Goal: Check status

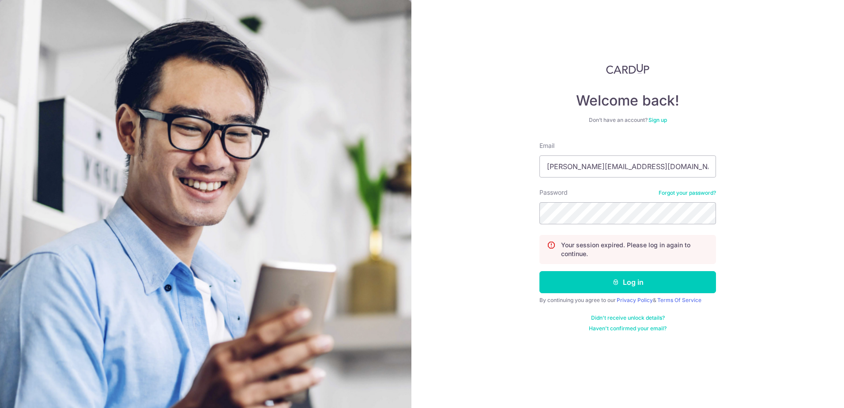
type input "[PERSON_NAME][EMAIL_ADDRESS][DOMAIN_NAME]"
click at [540, 271] on button "Log in" at bounding box center [628, 282] width 177 height 22
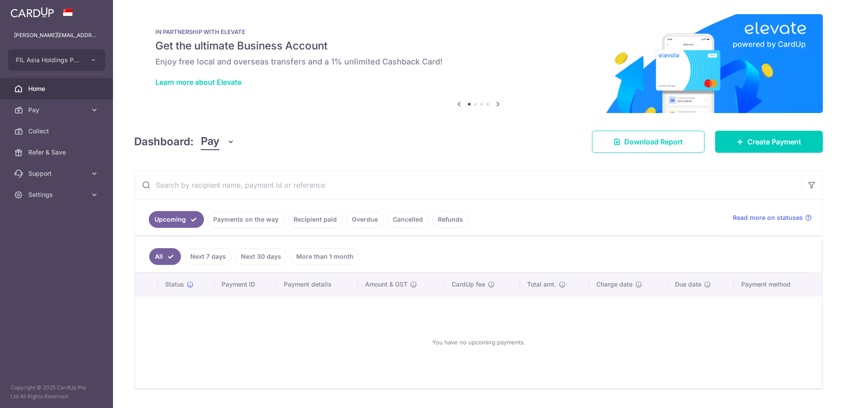
click at [287, 191] on input "text" at bounding box center [468, 185] width 667 height 28
click at [305, 181] on input "text" at bounding box center [468, 185] width 667 height 28
click at [302, 215] on link "Recipient paid" at bounding box center [315, 219] width 55 height 17
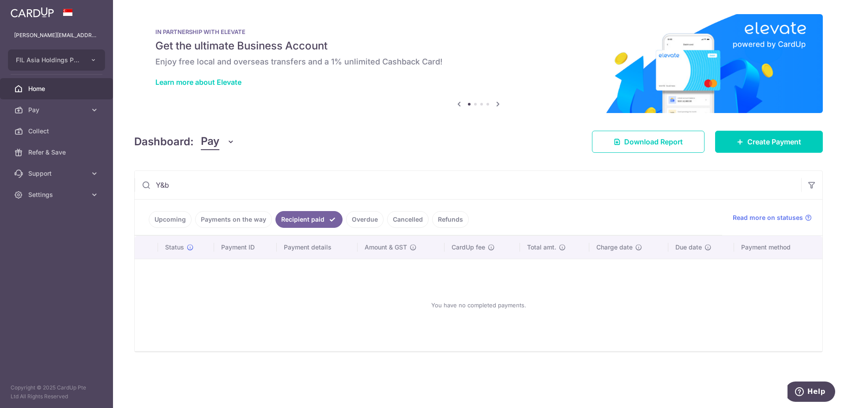
click at [288, 187] on input "Y&b" at bounding box center [468, 185] width 667 height 28
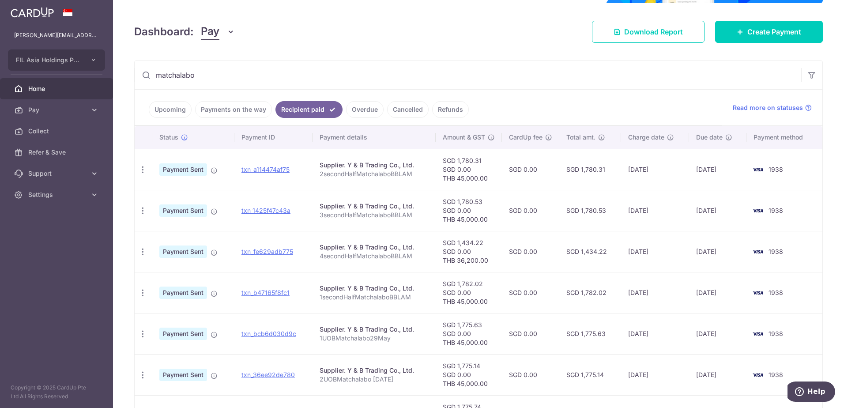
scroll to position [103, 0]
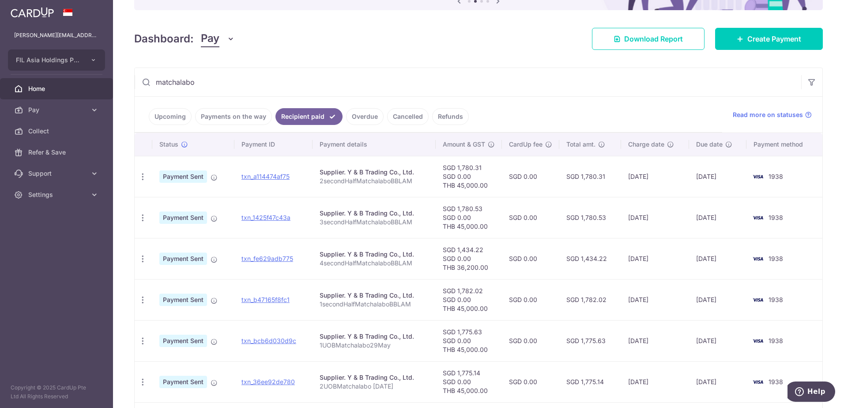
type input "matchalabo"
click at [429, 298] on td "Supplier. Y & B Trading Co., Ltd. 1secondHalfMatchalaboBBLAM" at bounding box center [374, 299] width 123 height 41
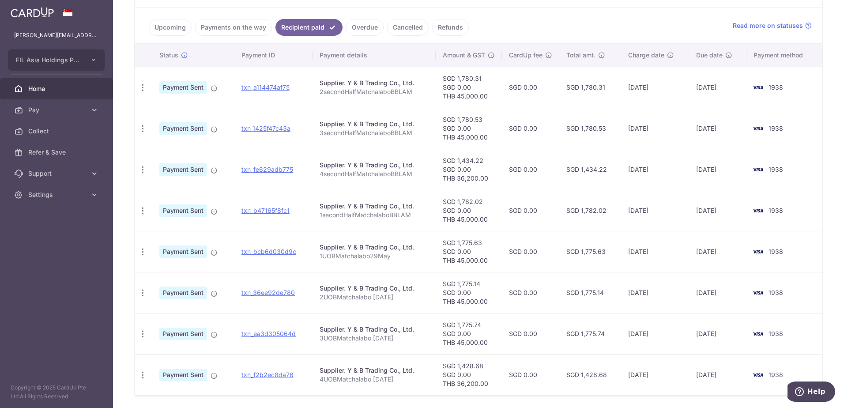
scroll to position [191, 0]
drag, startPoint x: 465, startPoint y: 47, endPoint x: 452, endPoint y: 95, distance: 50.1
click at [464, 50] on th "Amount & GST" at bounding box center [469, 56] width 66 height 23
click at [567, 133] on td "SGD 1,780.53" at bounding box center [591, 129] width 62 height 41
